Goal: Task Accomplishment & Management: Use online tool/utility

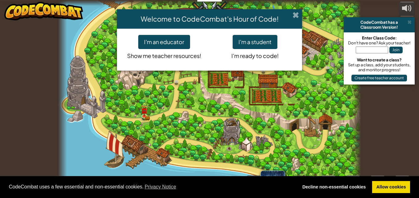
click at [296, 12] on span at bounding box center [296, 15] width 6 height 6
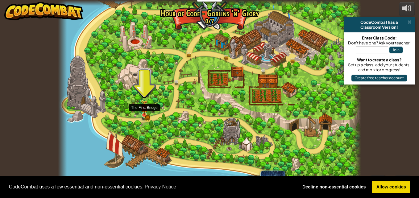
click at [142, 110] on img at bounding box center [144, 108] width 4 height 4
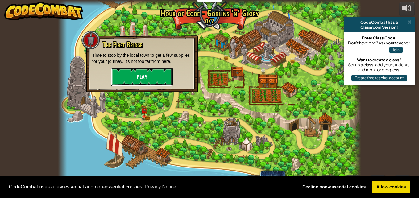
click at [142, 77] on button "Play" at bounding box center [142, 77] width 62 height 19
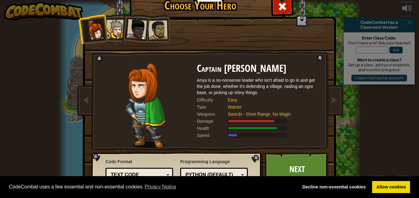
click at [113, 31] on div at bounding box center [116, 29] width 19 height 19
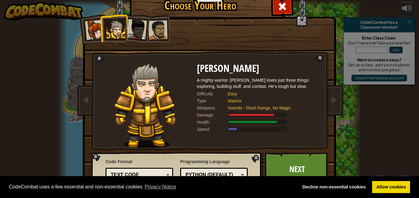
click at [132, 26] on div at bounding box center [137, 29] width 20 height 20
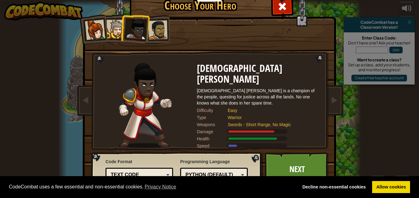
click at [154, 30] on div at bounding box center [158, 29] width 19 height 19
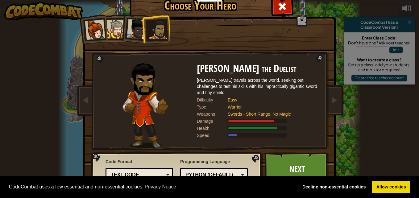
click at [114, 29] on div at bounding box center [116, 29] width 19 height 19
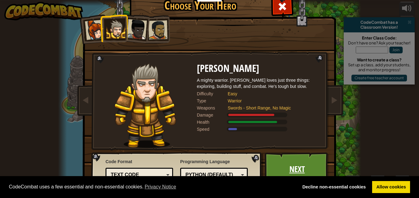
click at [282, 166] on link "Next" at bounding box center [297, 170] width 65 height 34
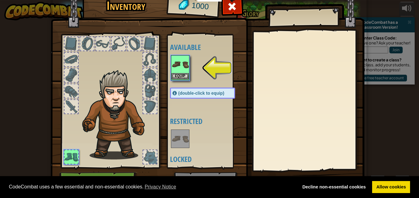
click at [179, 72] on img at bounding box center [180, 64] width 17 height 17
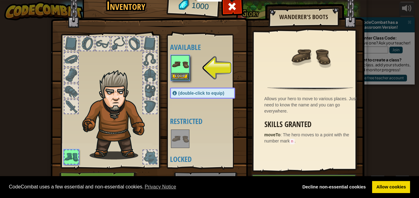
click at [179, 72] on img at bounding box center [180, 64] width 17 height 17
click at [178, 65] on img at bounding box center [180, 64] width 17 height 17
click at [178, 61] on img at bounding box center [180, 64] width 17 height 17
click at [178, 65] on img at bounding box center [180, 64] width 17 height 17
click at [147, 107] on div at bounding box center [150, 107] width 14 height 14
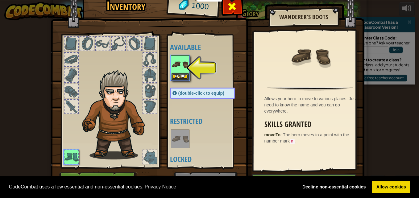
click at [232, 4] on span at bounding box center [232, 7] width 10 height 10
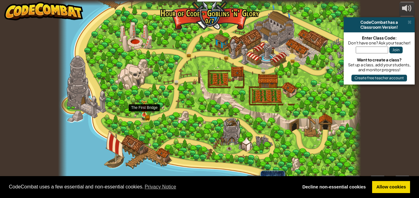
click at [146, 112] on img at bounding box center [144, 108] width 7 height 16
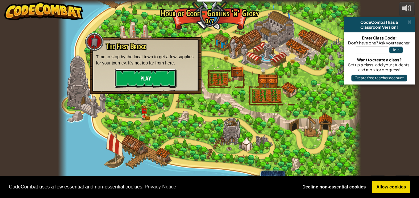
click at [141, 77] on button "Play" at bounding box center [146, 78] width 62 height 19
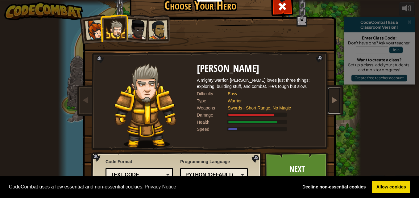
click at [333, 95] on link at bounding box center [334, 101] width 12 height 26
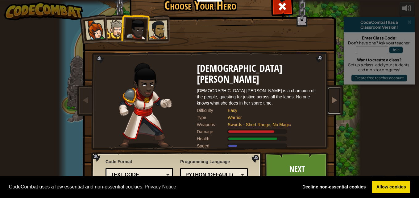
click at [331, 97] on span at bounding box center [334, 99] width 7 height 7
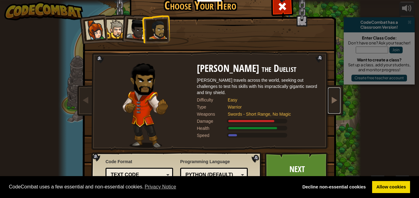
click at [331, 97] on span at bounding box center [334, 99] width 7 height 7
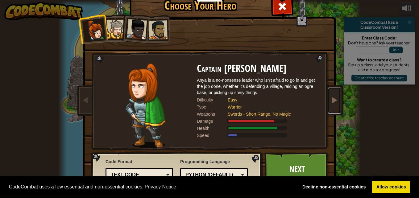
click at [331, 97] on span at bounding box center [334, 99] width 7 height 7
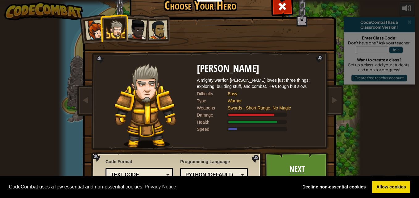
click at [271, 160] on link "Next" at bounding box center [297, 170] width 65 height 34
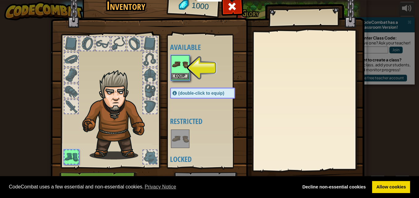
click at [173, 67] on img at bounding box center [180, 64] width 17 height 17
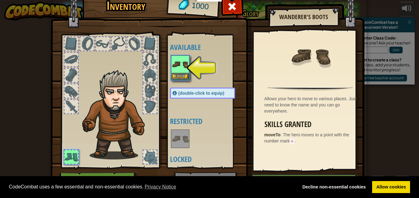
click at [176, 62] on img at bounding box center [180, 64] width 17 height 17
click at [115, 44] on div at bounding box center [119, 44] width 14 height 14
click at [314, 18] on h2 "Wanderer's Boots" at bounding box center [304, 17] width 58 height 7
click at [174, 145] on img at bounding box center [180, 138] width 17 height 17
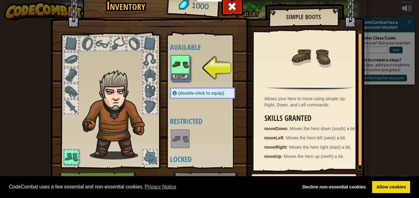
click at [174, 145] on img at bounding box center [180, 138] width 17 height 17
click at [176, 65] on img at bounding box center [180, 64] width 17 height 17
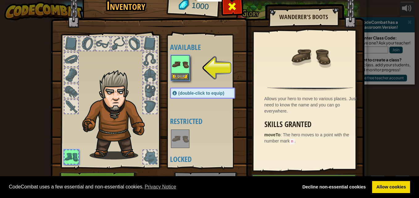
click at [237, 7] on div at bounding box center [232, 7] width 19 height 19
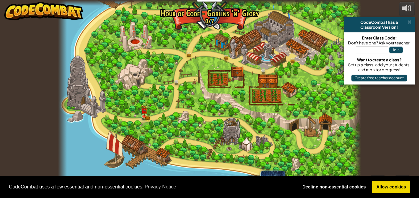
click at [253, 54] on div at bounding box center [209, 99] width 303 height 198
click at [144, 108] on img at bounding box center [144, 108] width 4 height 4
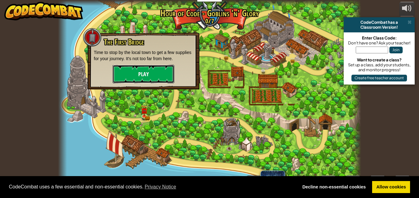
click at [140, 69] on button "Play" at bounding box center [144, 74] width 62 height 19
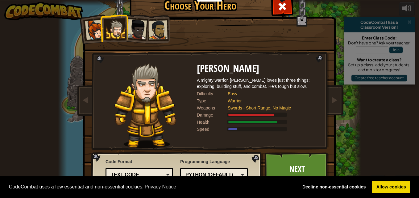
click at [302, 156] on link "Next" at bounding box center [297, 170] width 65 height 34
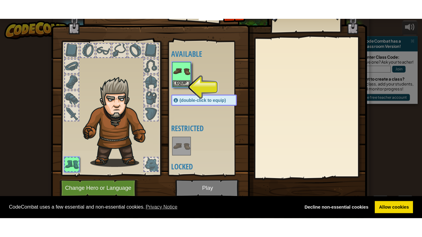
scroll to position [15, 0]
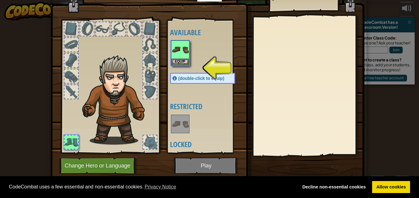
click at [226, 163] on img at bounding box center [208, 68] width 314 height 224
click at [181, 63] on button "Equip" at bounding box center [180, 61] width 17 height 6
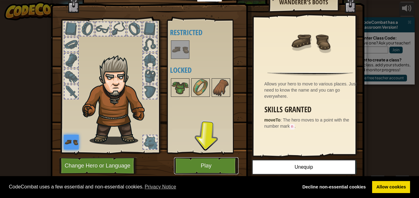
click at [219, 166] on button "Play" at bounding box center [206, 165] width 65 height 17
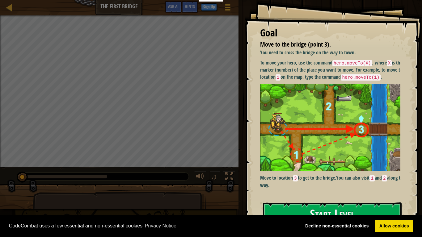
click at [286, 138] on img at bounding box center [332, 128] width 145 height 88
click at [299, 198] on button "Start Level" at bounding box center [332, 215] width 139 height 24
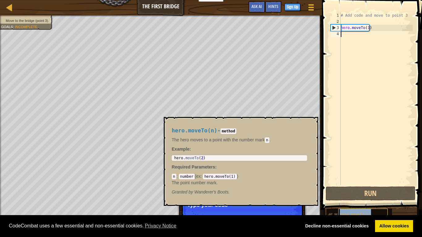
click at [342, 198] on div "hero.moveTo(n)" at bounding box center [362, 215] width 49 height 12
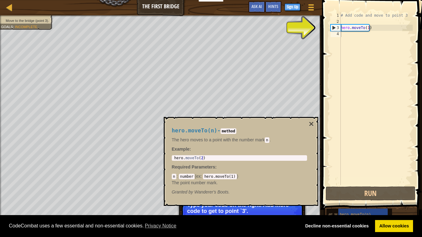
click at [330, 198] on div "hero.moveTo(n)" at bounding box center [358, 215] width 65 height 12
click at [342, 26] on div "# Add code and move to point 3 hero . moveTo ( 1 )" at bounding box center [375, 104] width 73 height 185
click at [336, 25] on div "3" at bounding box center [336, 28] width 10 height 6
type textarea "hero.moveTo(1)"
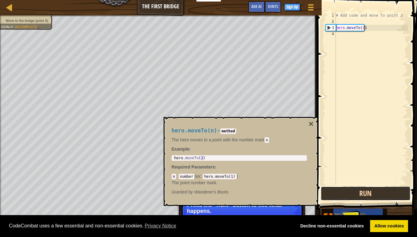
click at [376, 193] on button "Run" at bounding box center [366, 194] width 90 height 14
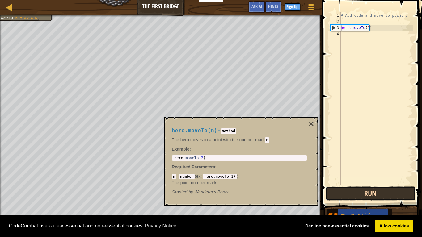
click at [359, 191] on button "Run" at bounding box center [370, 194] width 90 height 14
click at [359, 191] on button "Running" at bounding box center [370, 194] width 90 height 14
click at [359, 193] on button "Running" at bounding box center [370, 194] width 90 height 14
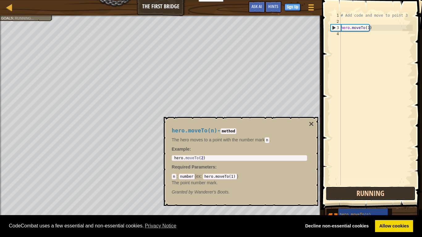
click at [359, 193] on button "Running" at bounding box center [370, 194] width 90 height 14
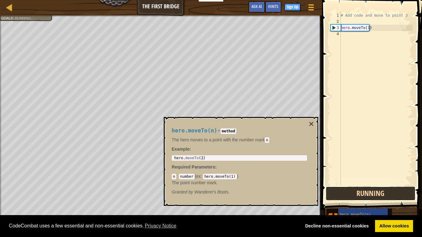
click at [359, 193] on button "Running" at bounding box center [370, 194] width 90 height 14
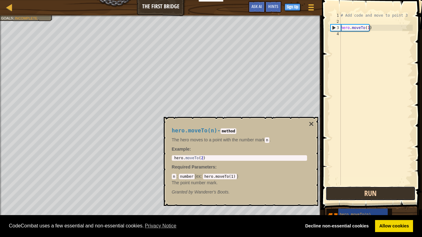
click at [359, 193] on button "Run" at bounding box center [370, 194] width 90 height 14
click at [359, 193] on button "Running" at bounding box center [370, 194] width 90 height 14
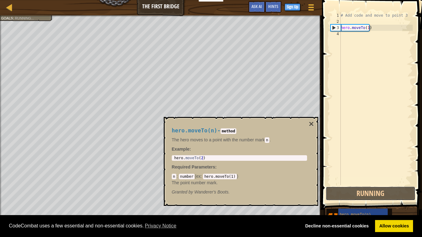
drag, startPoint x: 356, startPoint y: 194, endPoint x: 305, endPoint y: 182, distance: 52.3
click at [305, 6] on body "Cookie Policy CodeCombat uses a few essential and non-essential cookies. Privac…" at bounding box center [211, 3] width 422 height 6
click at [157, 7] on div "Map The First Bridge Game Menu Done Sign Up Hints Ask AI" at bounding box center [161, 7] width 322 height 15
click at [164, 4] on div "Map The First Bridge Game Menu Done Sign Up Hints Ask AI" at bounding box center [161, 7] width 322 height 15
click at [9, 4] on div at bounding box center [10, 7] width 8 height 8
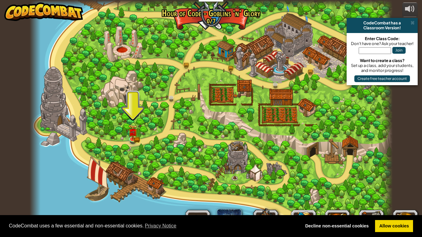
click at [344, 142] on div at bounding box center [211, 118] width 363 height 237
click at [273, 67] on div at bounding box center [211, 118] width 363 height 237
click at [123, 52] on div at bounding box center [211, 118] width 363 height 237
